Goal: Information Seeking & Learning: Learn about a topic

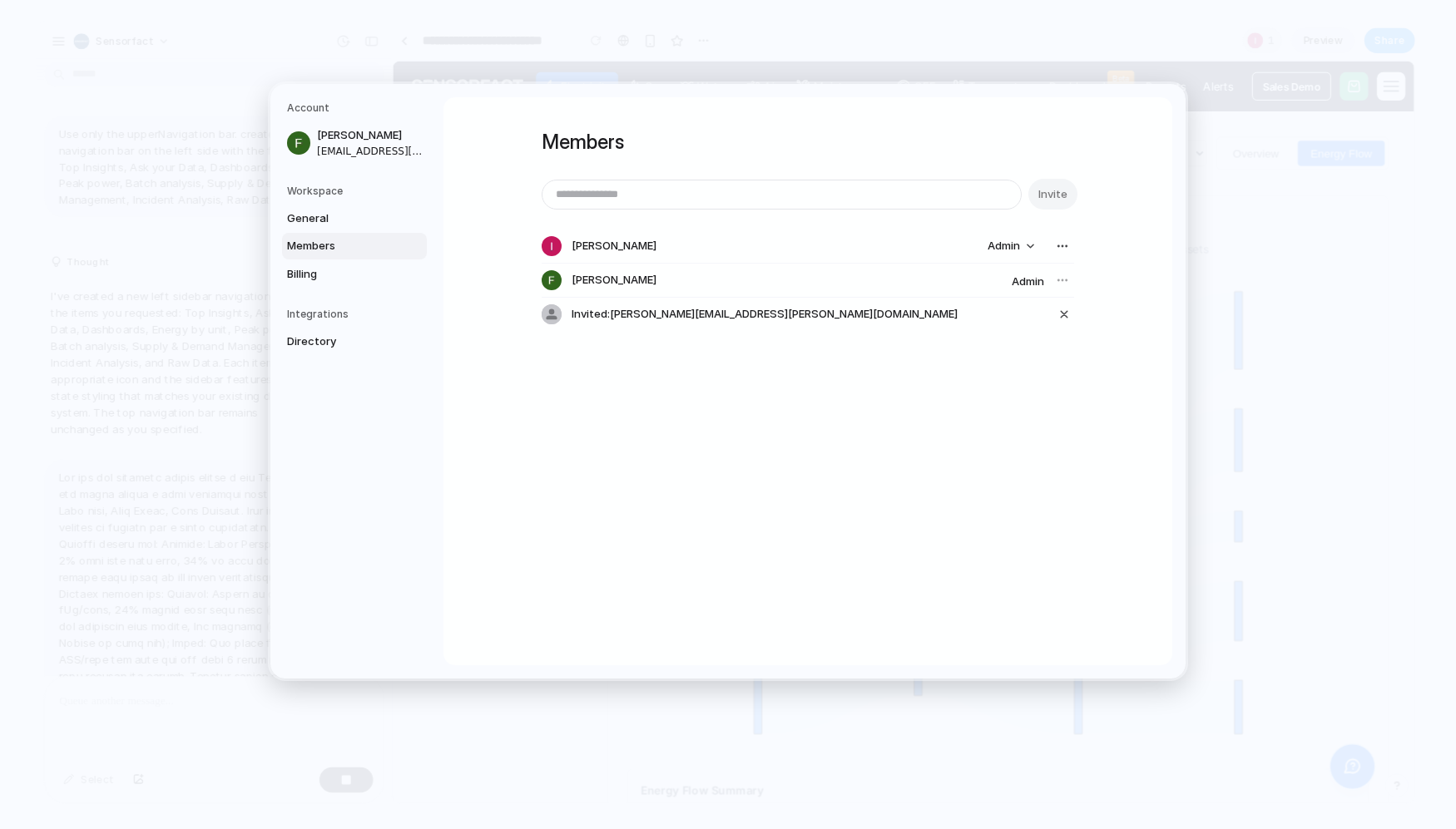
scroll to position [5493, 0]
click at [843, 425] on div "Members Invite [PERSON_NAME] Admin [PERSON_NAME] Invited: [PERSON_NAME][EMAIL_A…" at bounding box center [808, 382] width 729 height 568
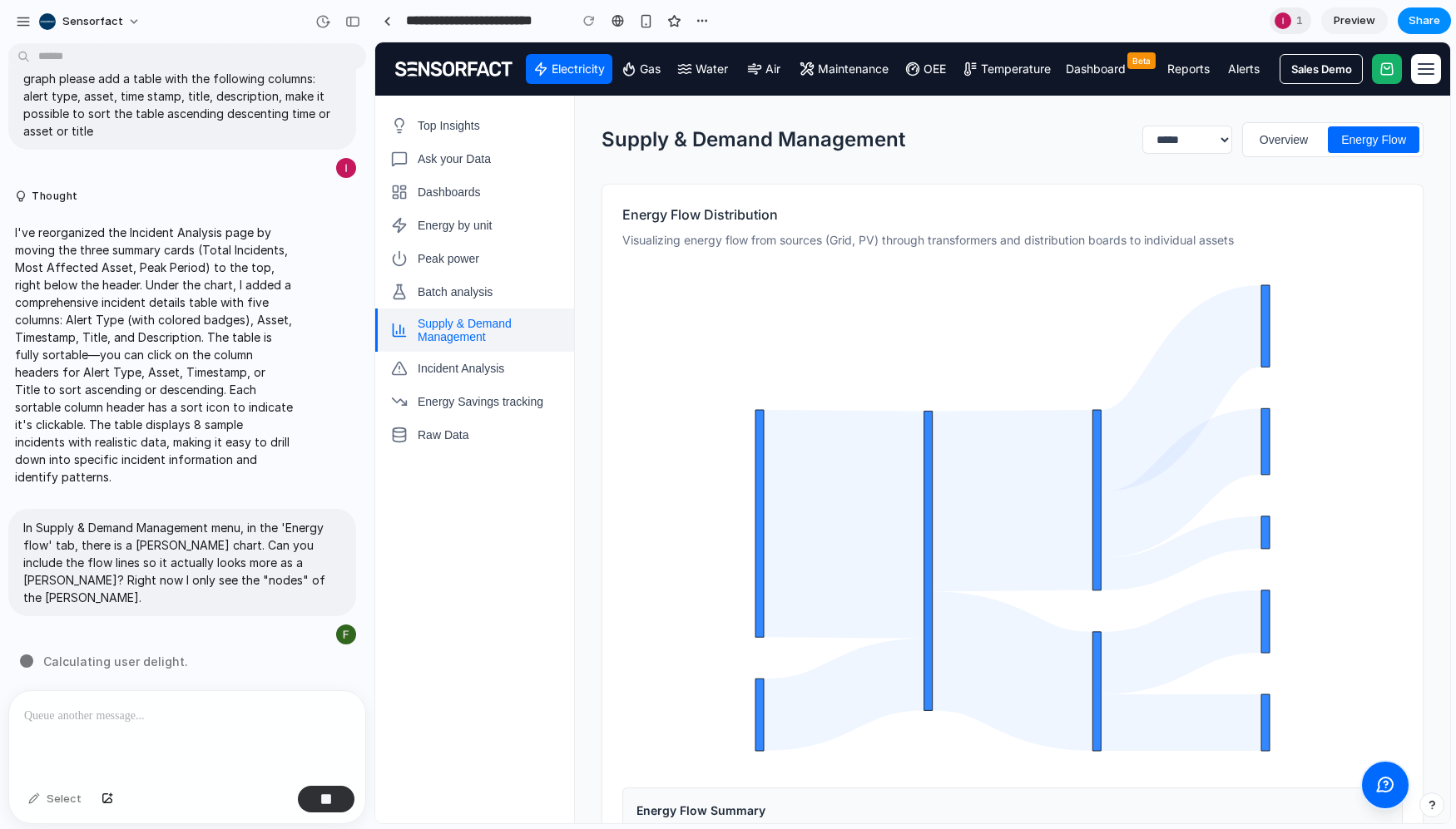
scroll to position [4891, 0]
click at [355, 24] on div "button" at bounding box center [353, 21] width 15 height 12
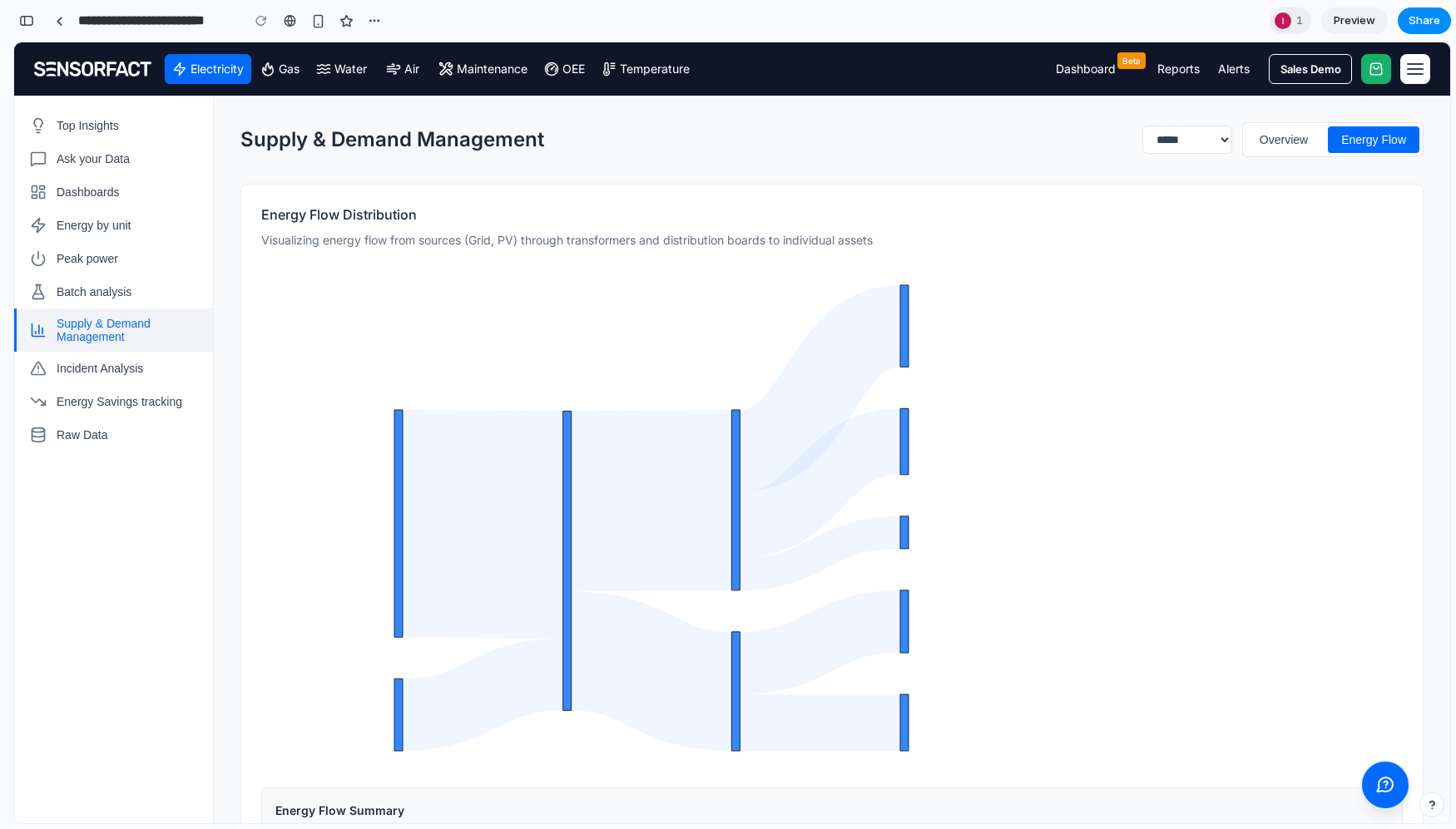
scroll to position [8767, 0]
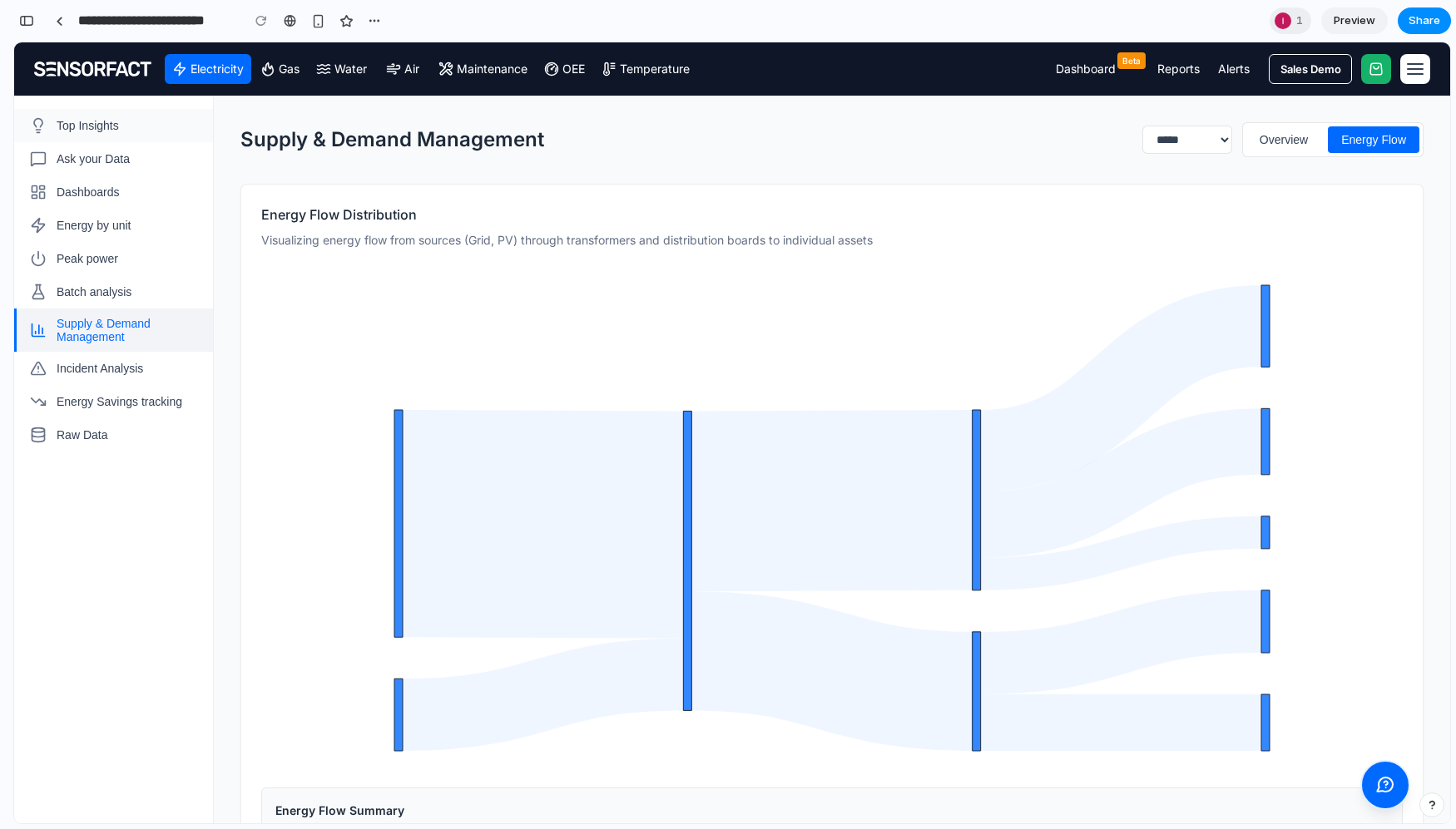
click at [104, 121] on span "Top Insights" at bounding box center [88, 125] width 62 height 14
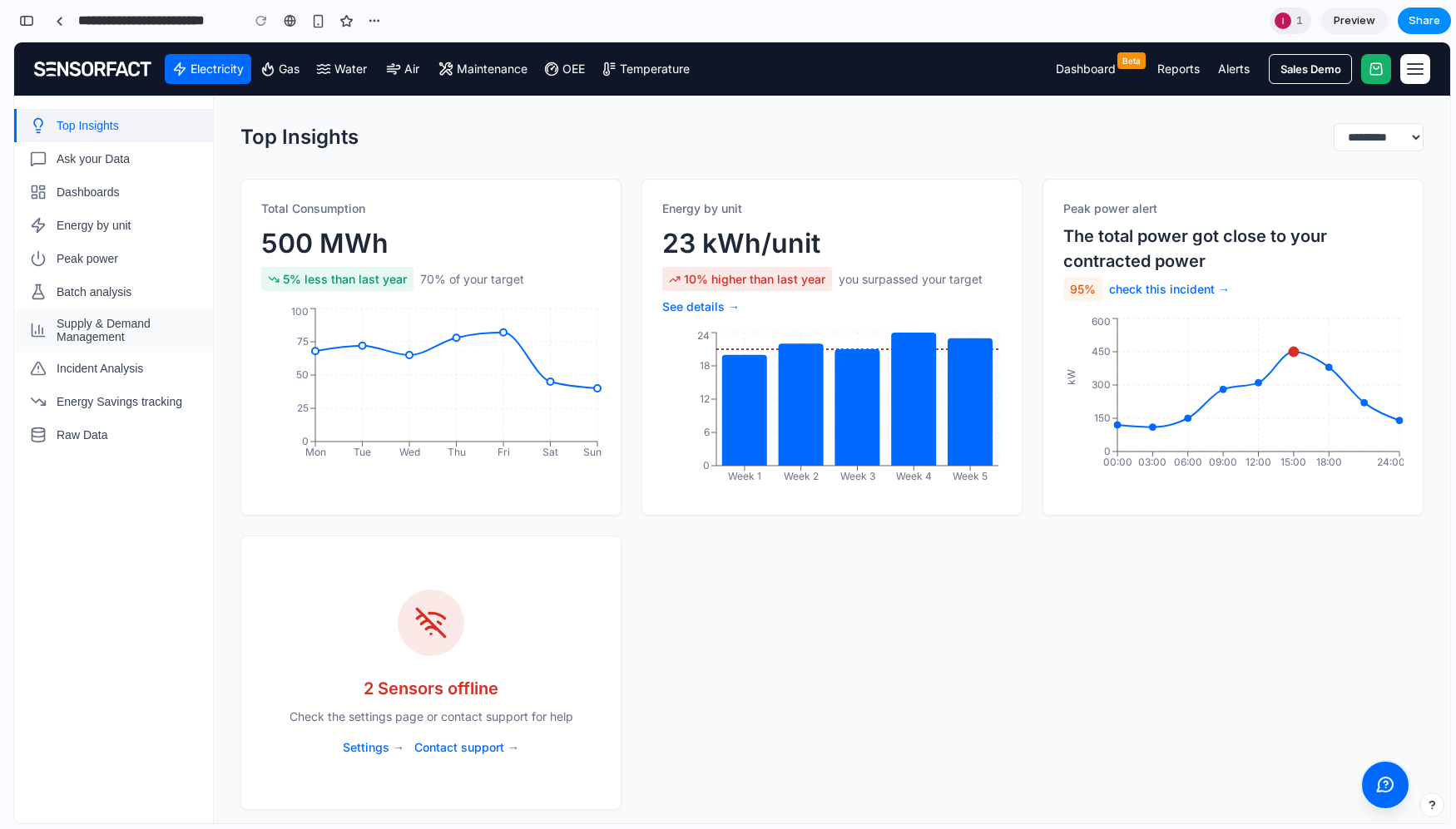
click at [91, 322] on span "Supply & Demand Management" at bounding box center [128, 330] width 143 height 26
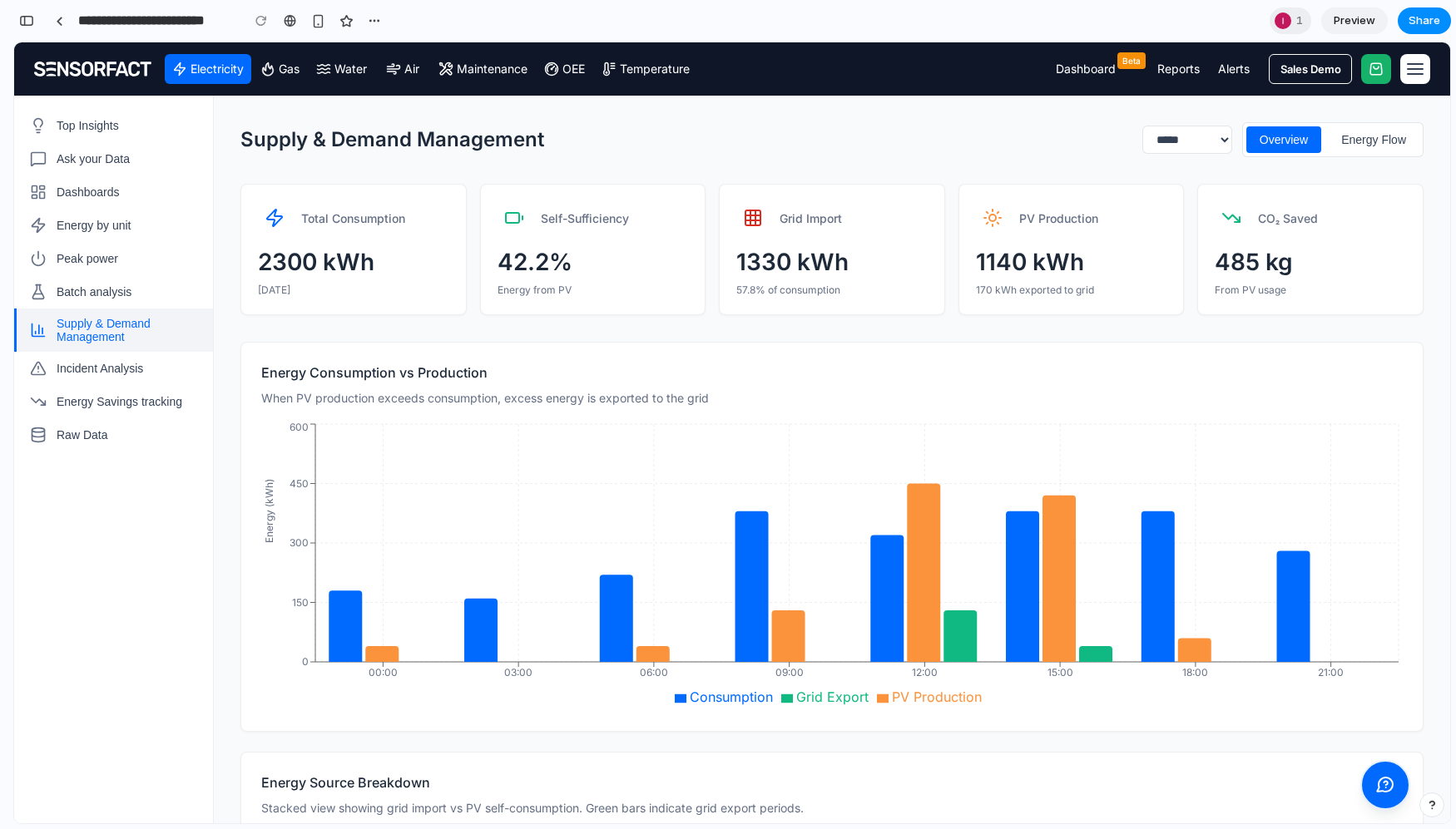
click at [454, 367] on h3 "Energy Consumption vs Production" at bounding box center [832, 373] width 1142 height 20
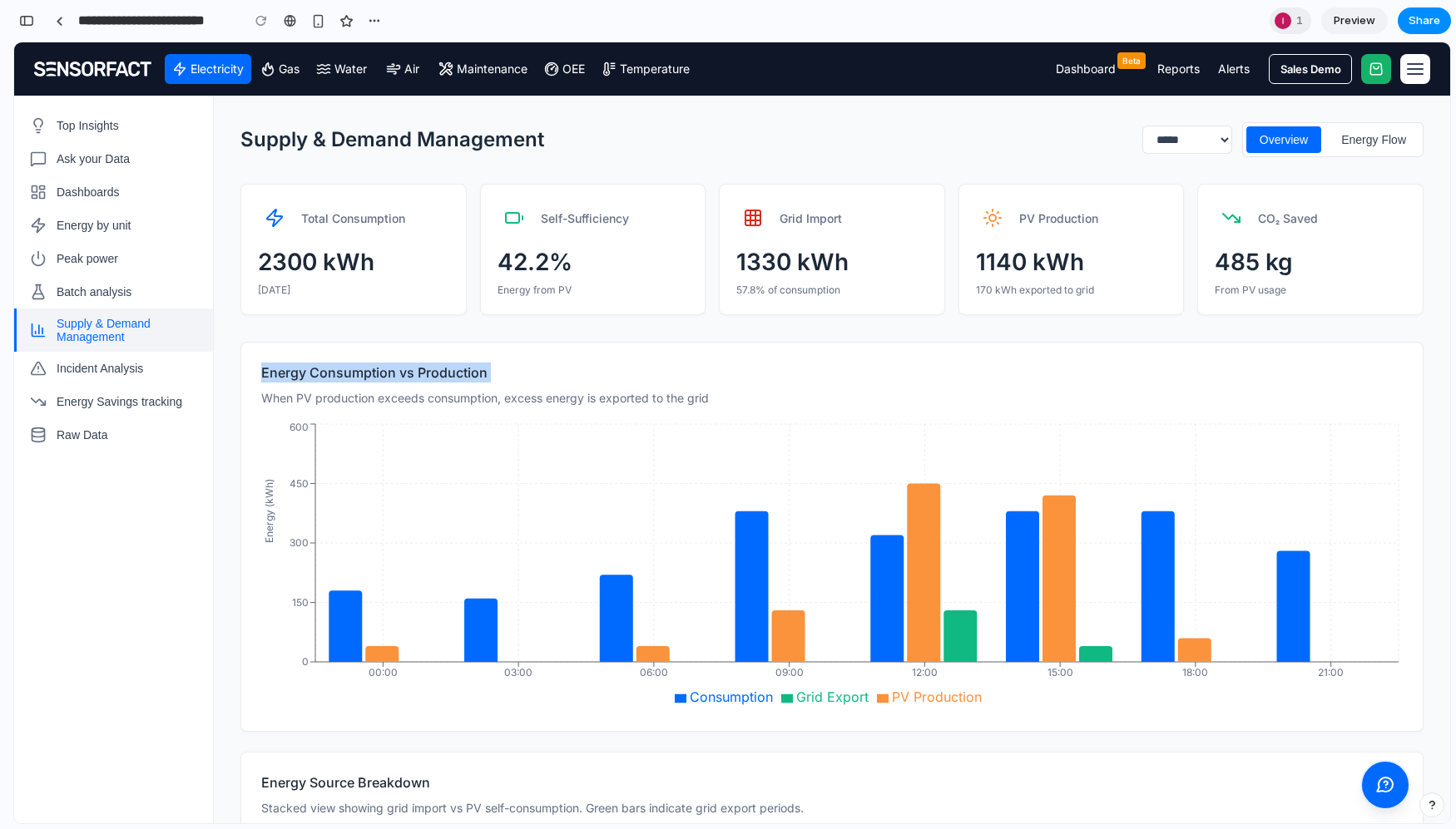
click at [516, 379] on h3 "Energy Consumption vs Production" at bounding box center [832, 373] width 1142 height 20
click at [457, 373] on h3 "Energy Consumption vs Production" at bounding box center [832, 373] width 1142 height 20
click at [1376, 132] on button "Energy Flow" at bounding box center [1374, 139] width 91 height 26
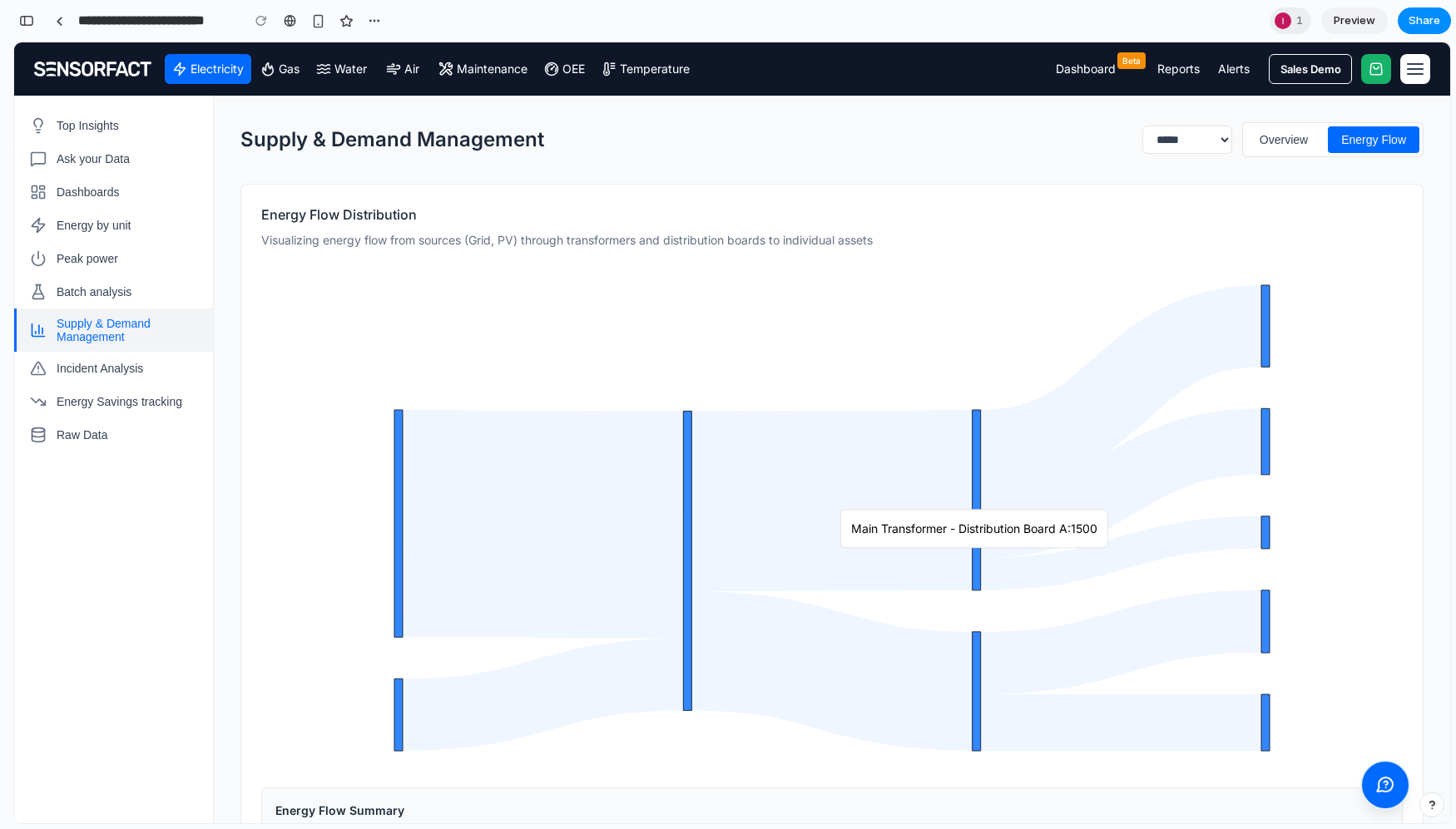
scroll to position [52, 0]
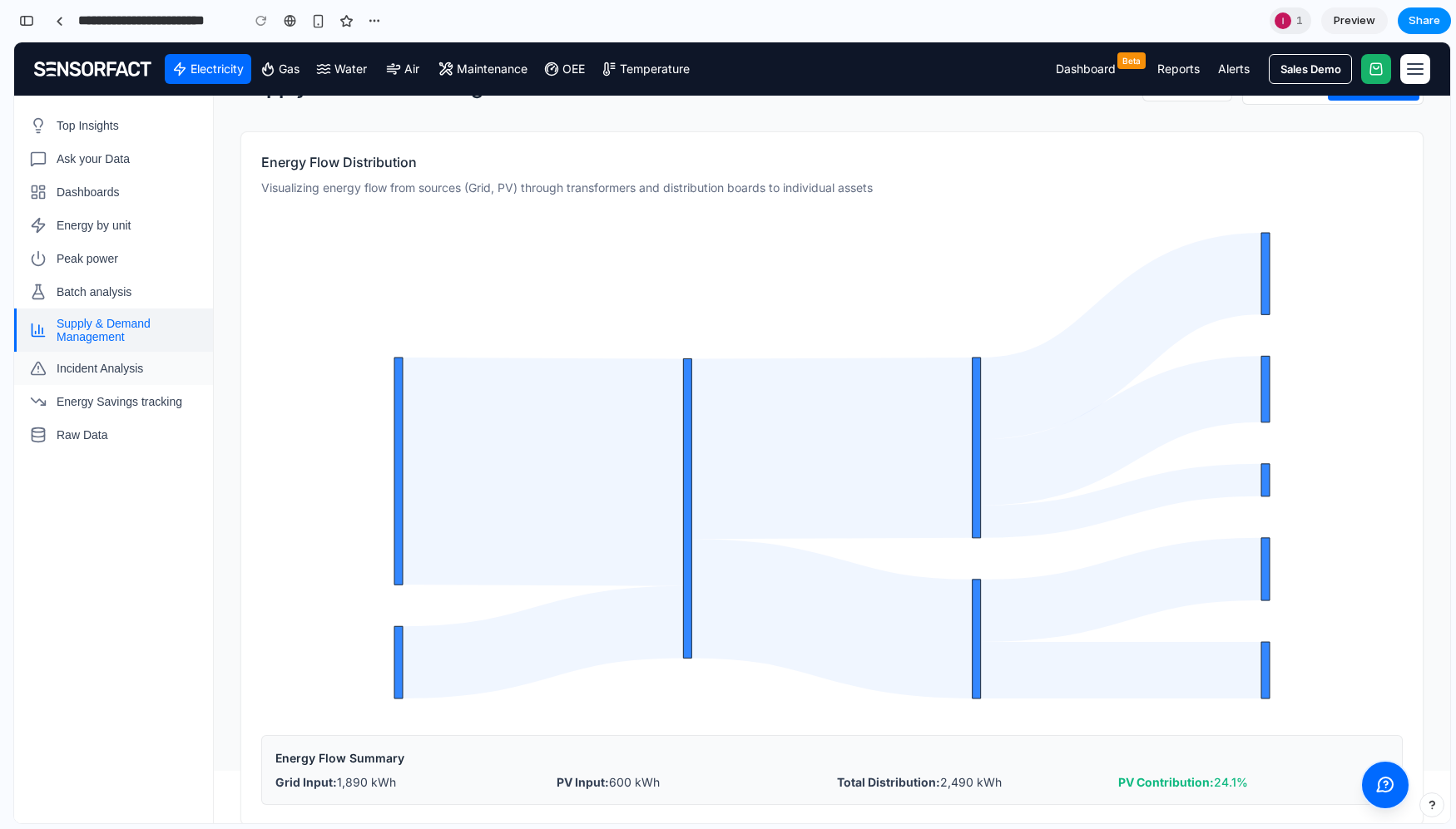
click at [110, 364] on span "Incident Analysis" at bounding box center [100, 368] width 87 height 14
select select "**********"
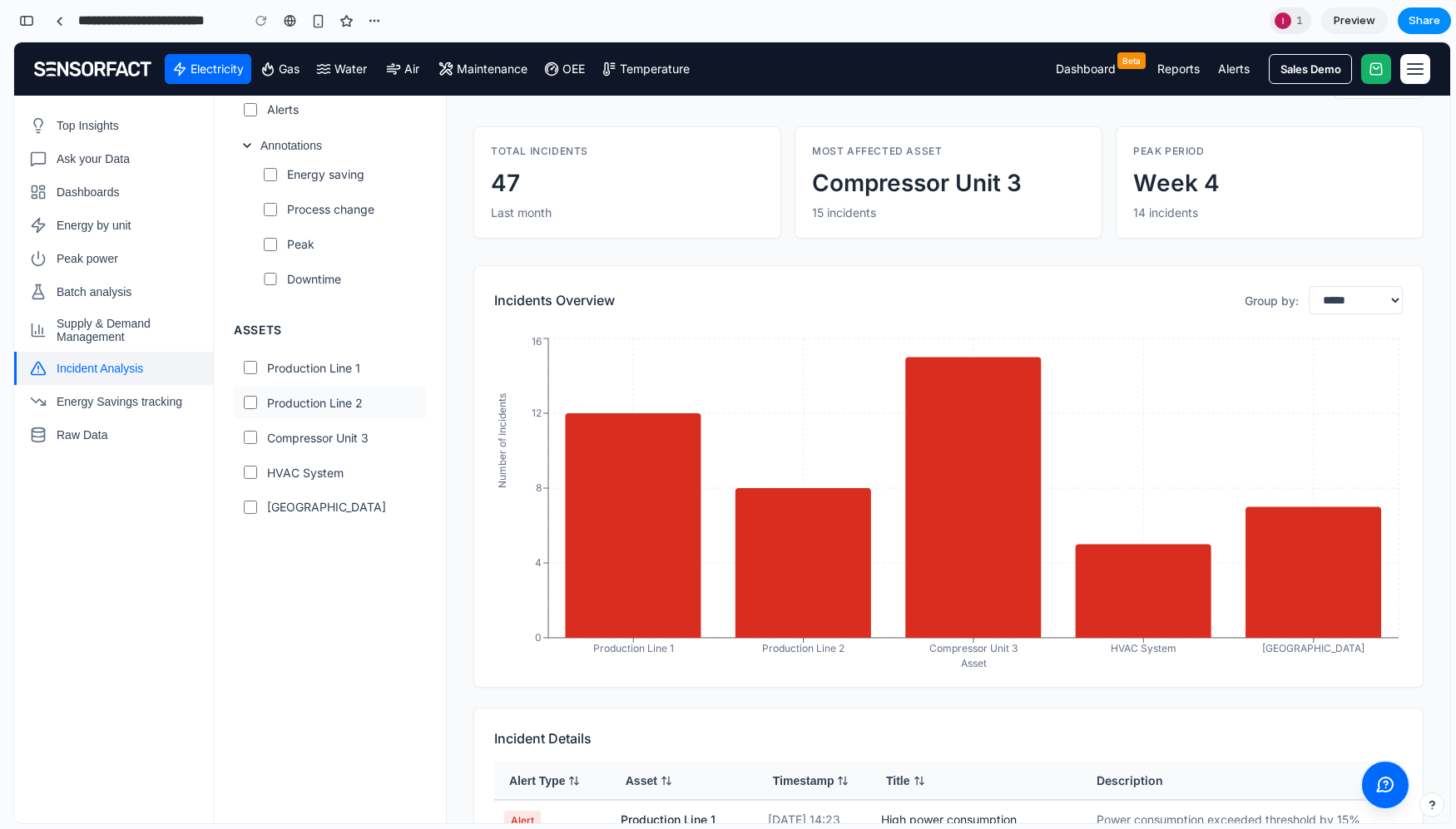
scroll to position [0, 0]
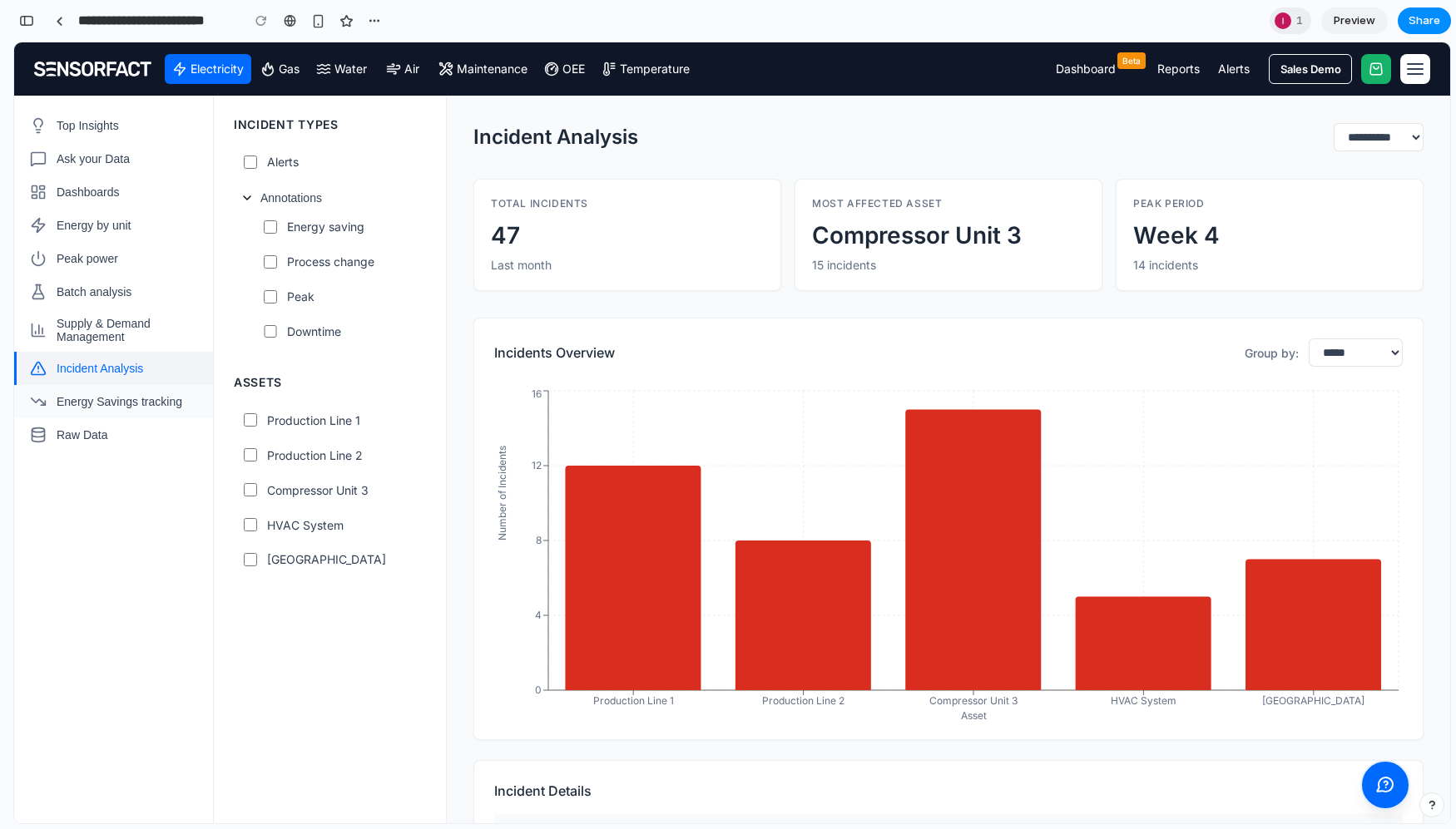
click at [82, 402] on span "Energy Savings tracking" at bounding box center [120, 402] width 126 height 14
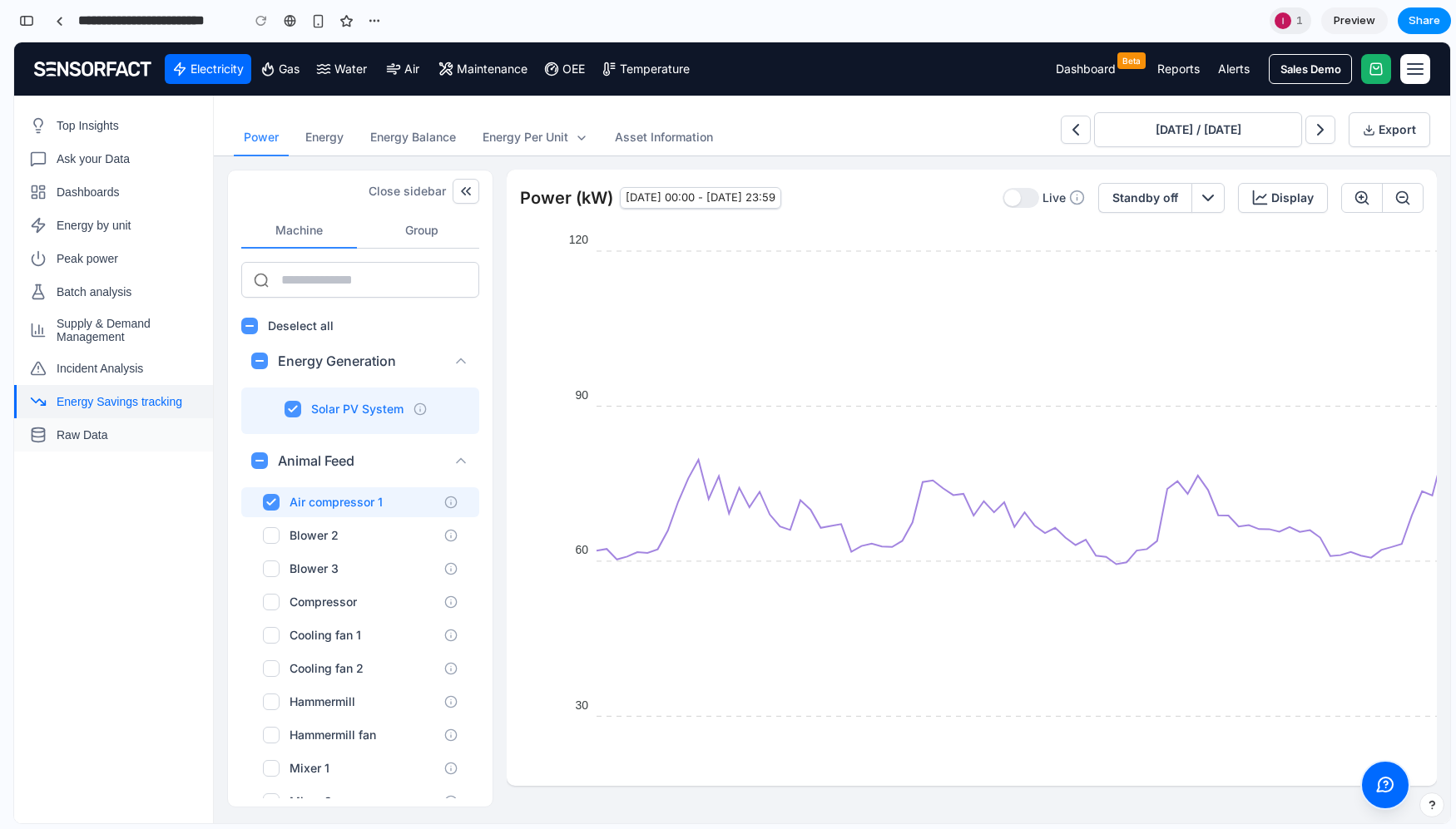
click at [77, 436] on span "Raw Data" at bounding box center [82, 435] width 51 height 14
click at [79, 401] on span "Energy Savings tracking" at bounding box center [120, 402] width 126 height 14
click at [79, 362] on span "Incident Analysis" at bounding box center [100, 368] width 87 height 14
select select "**********"
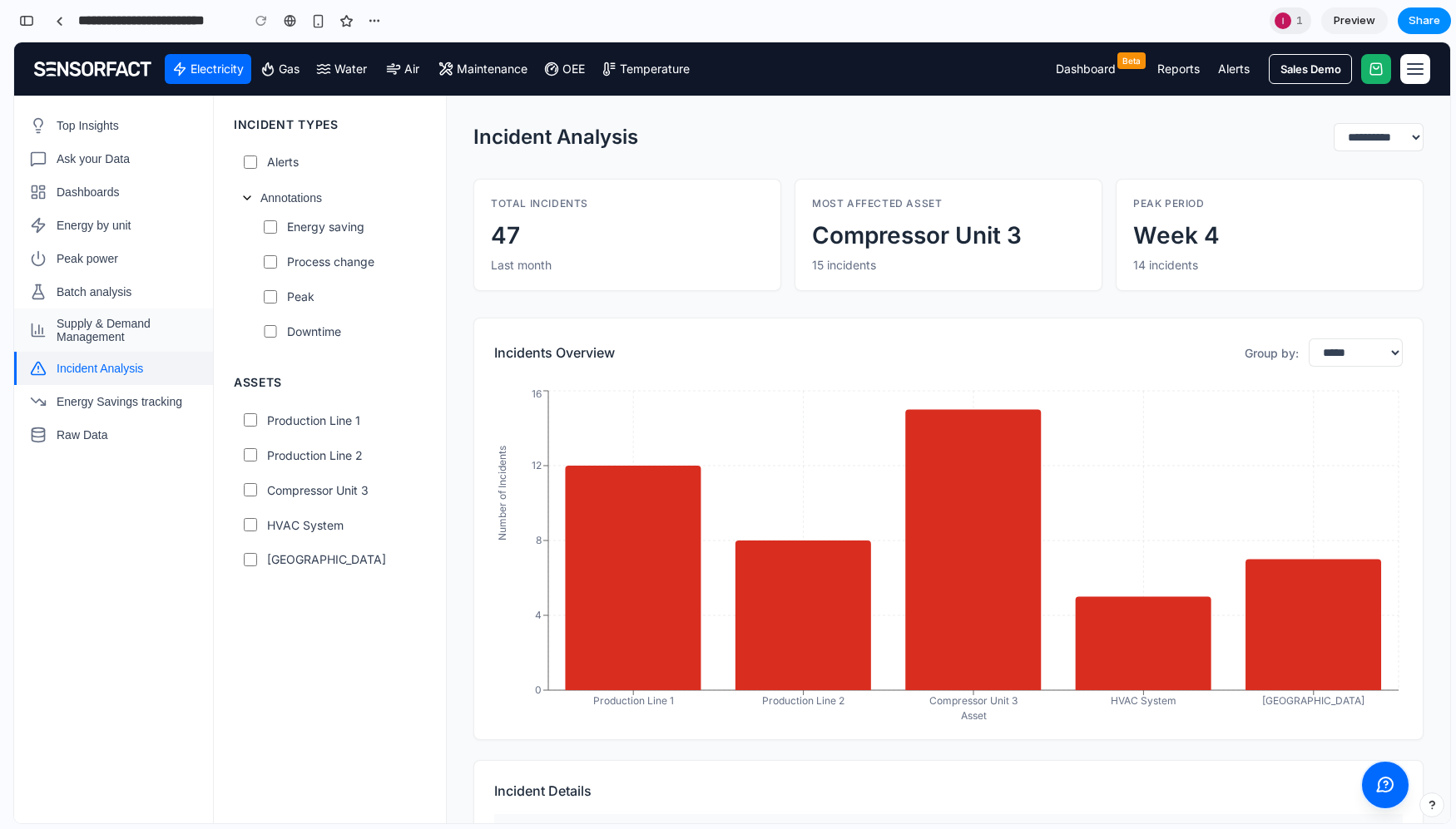
click at [79, 327] on span "Supply & Demand Management" at bounding box center [128, 330] width 143 height 26
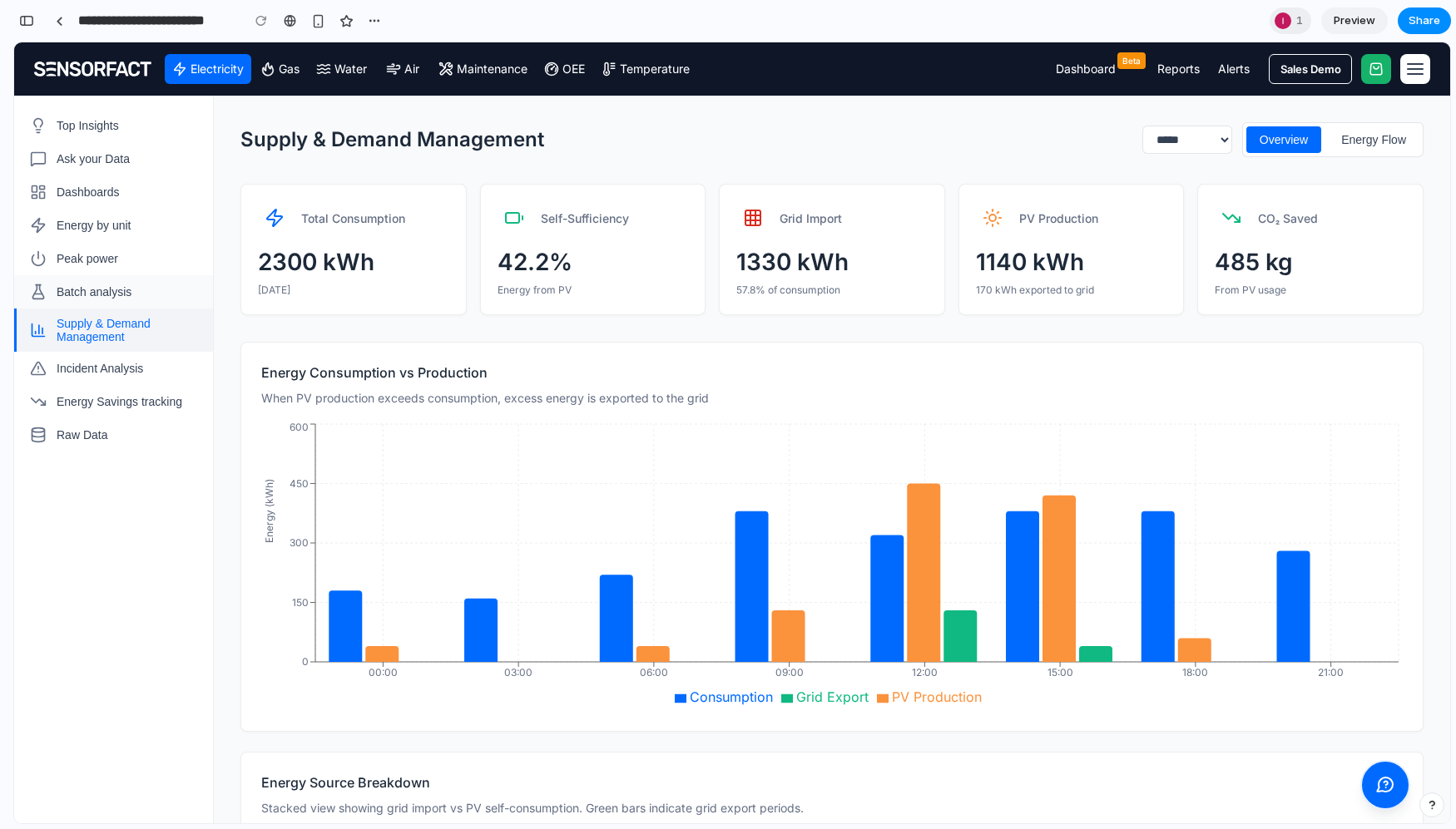
click at [79, 295] on span "Batch analysis" at bounding box center [94, 291] width 75 height 14
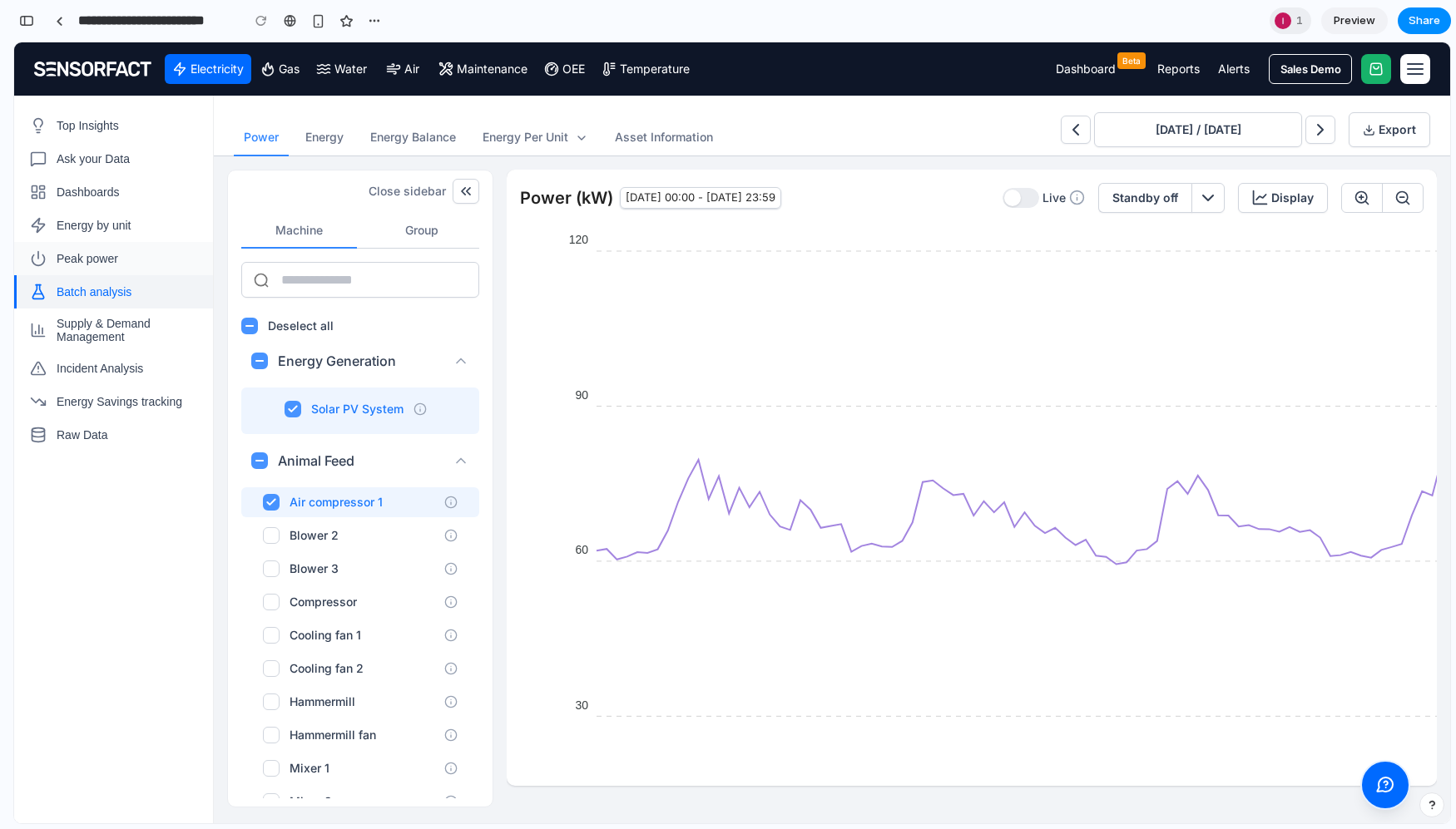
click at [79, 262] on span "Peak power" at bounding box center [87, 258] width 61 height 14
select select "**********"
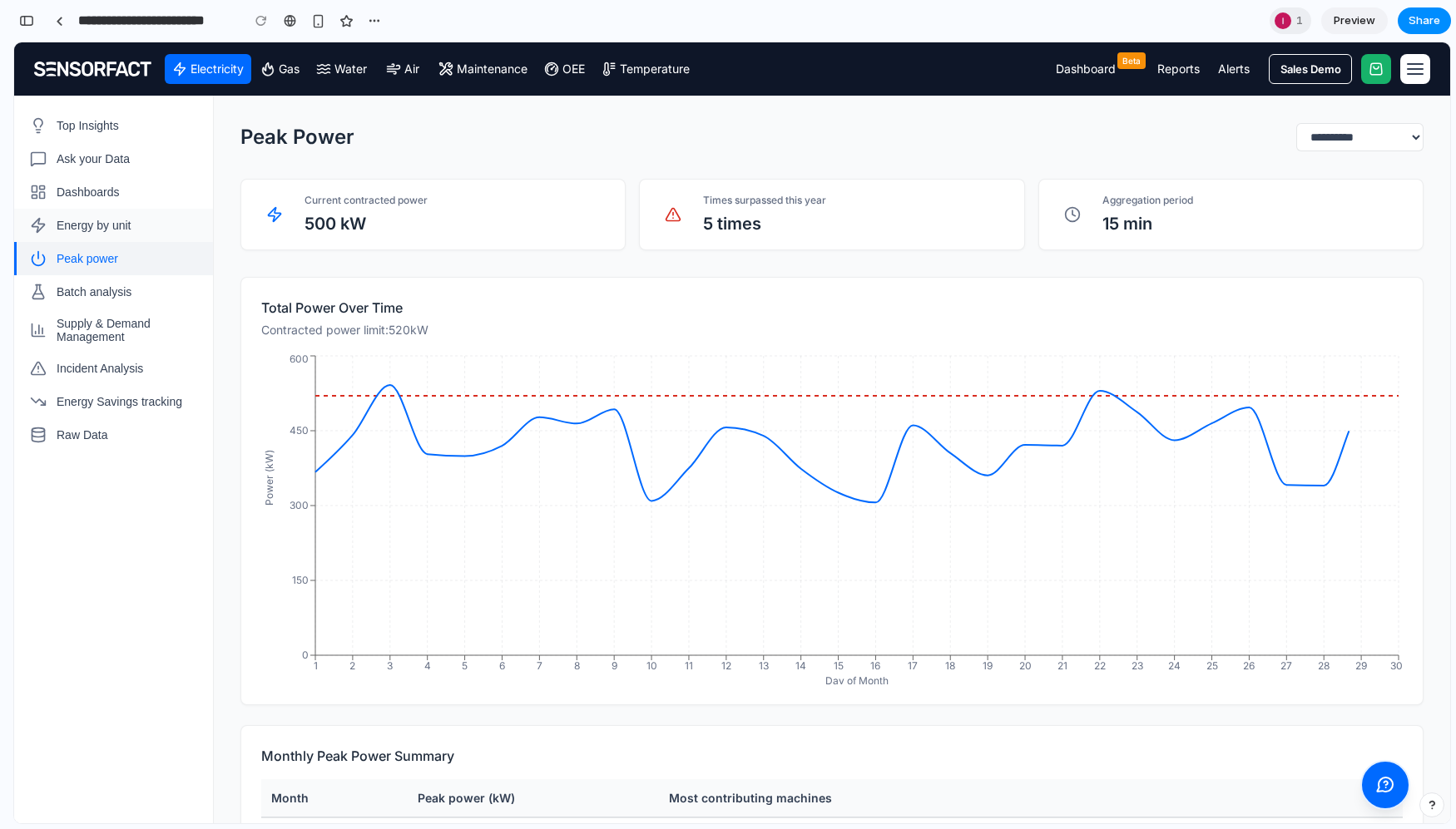
click at [79, 236] on button "Energy by unit" at bounding box center [113, 226] width 199 height 33
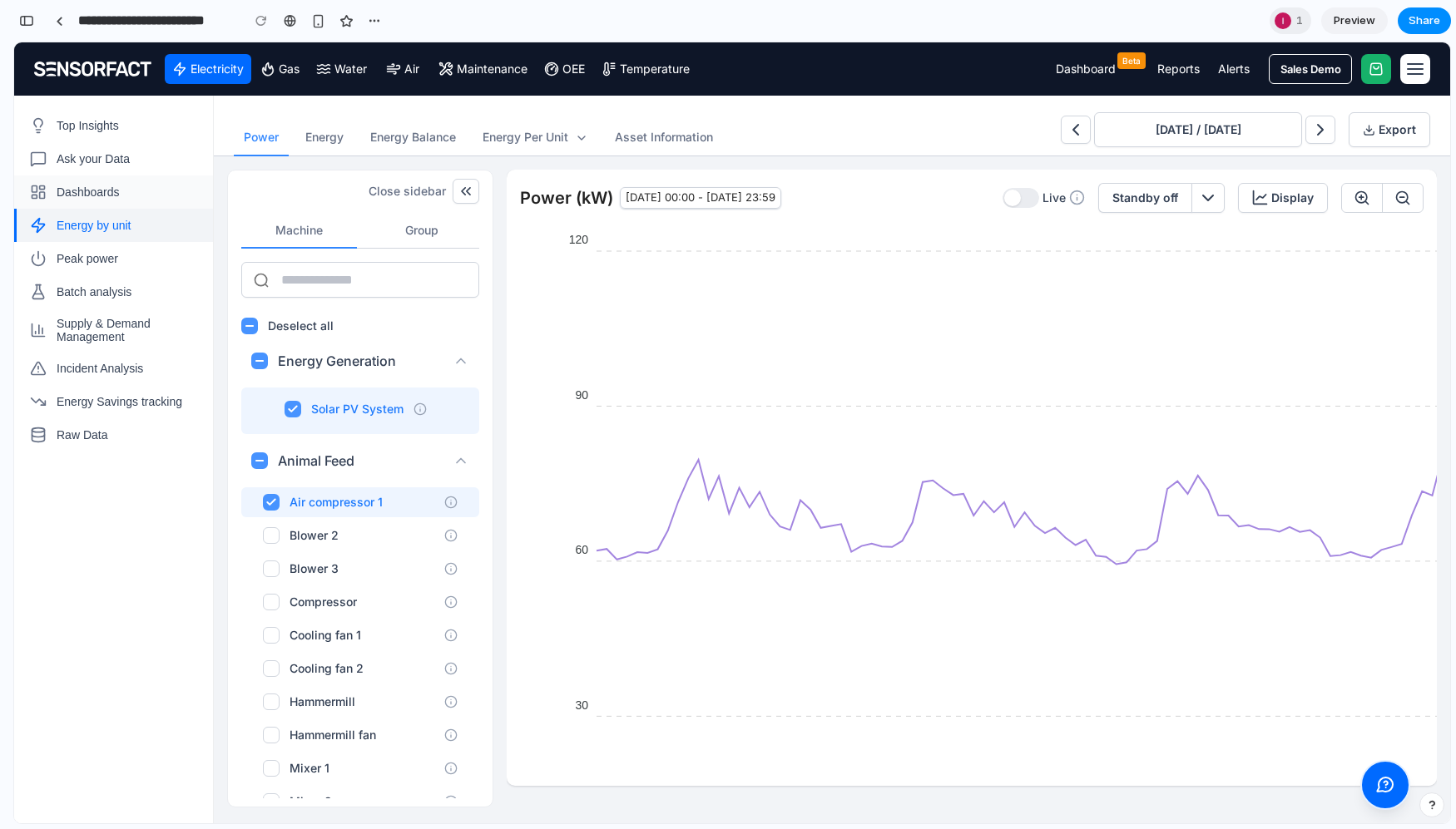
click at [74, 192] on span "Dashboards" at bounding box center [88, 192] width 63 height 14
click at [74, 127] on span "Top Insights" at bounding box center [88, 125] width 62 height 14
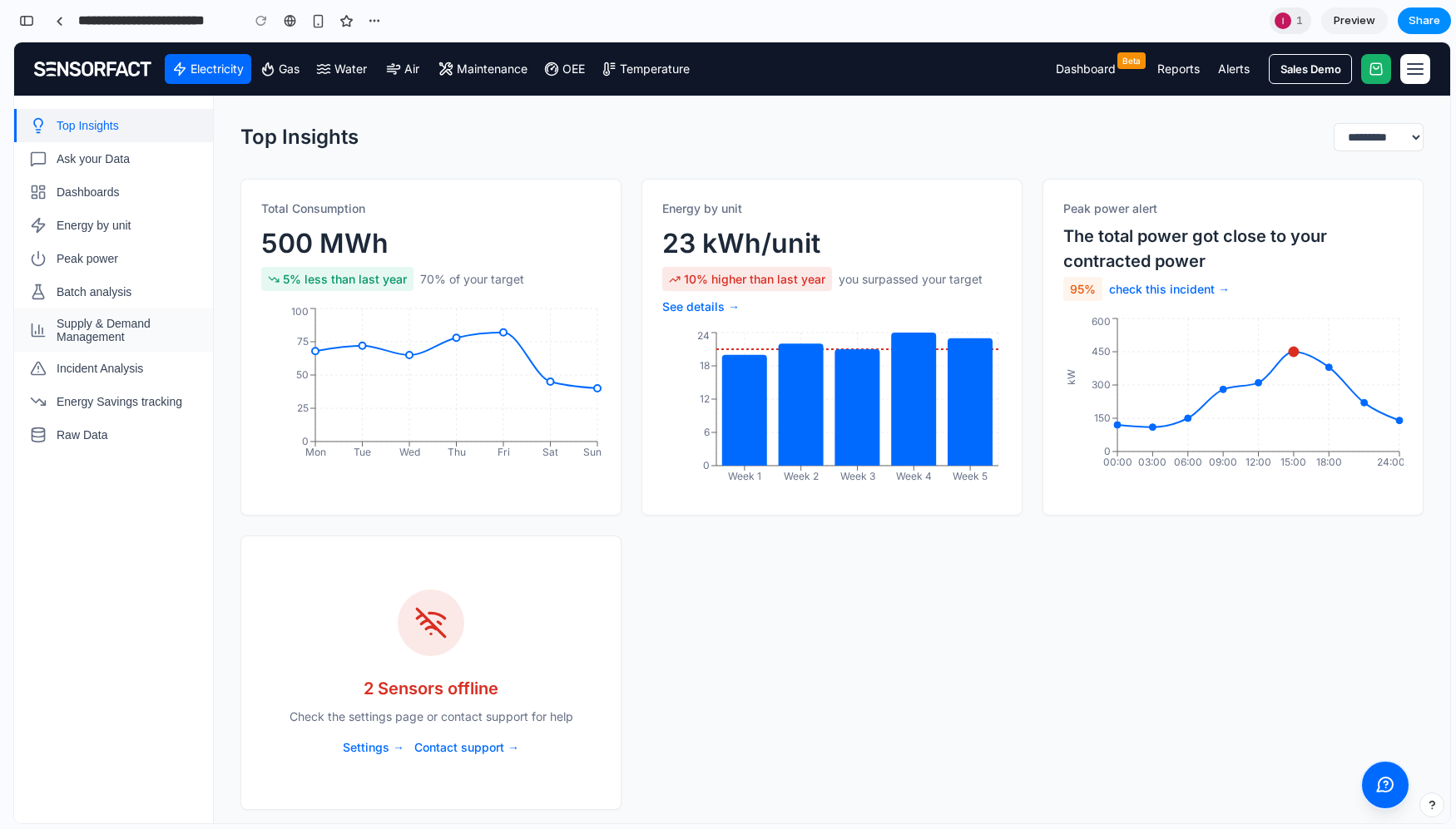
click at [75, 332] on span "Supply & Demand Management" at bounding box center [128, 330] width 143 height 26
